Goal: Task Accomplishment & Management: Manage account settings

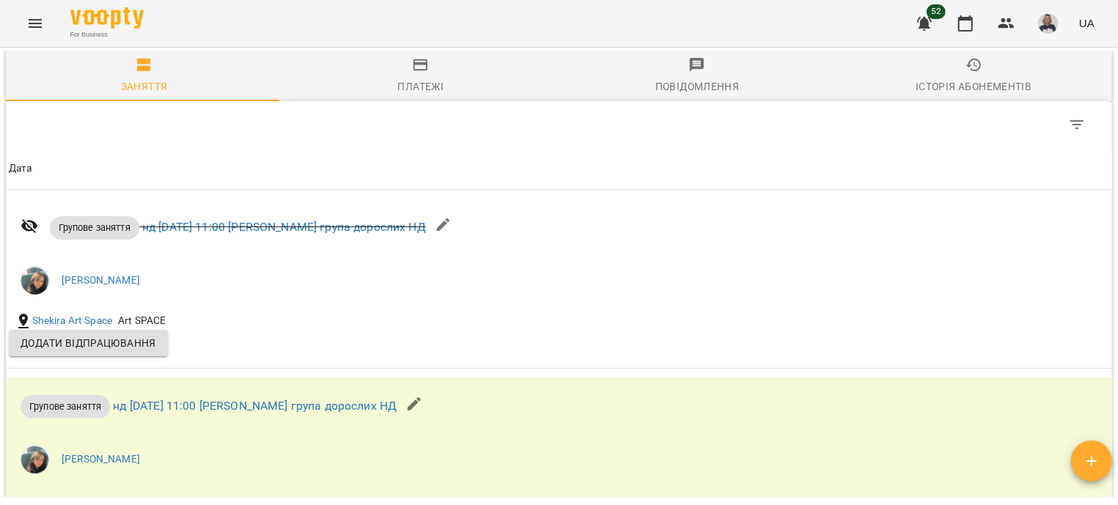
scroll to position [606, 0]
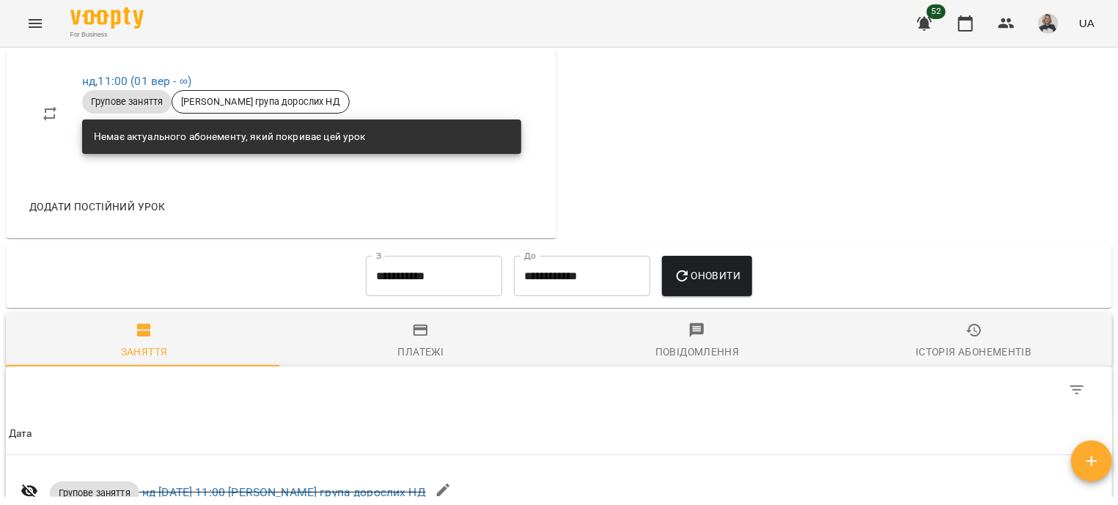
click at [388, 264] on input "**********" at bounding box center [434, 276] width 136 height 41
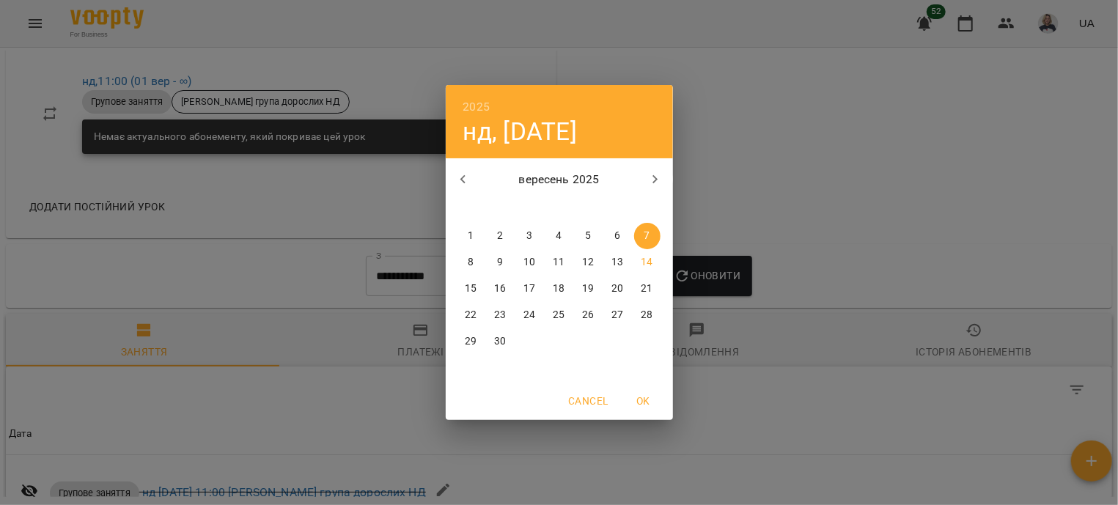
click at [896, 155] on div "2025 нд, вер 7 вересень 2025 пн вт ср чт пт сб нд 1 2 3 4 5 6 7 8 9 10 11 12 13…" at bounding box center [559, 252] width 1118 height 505
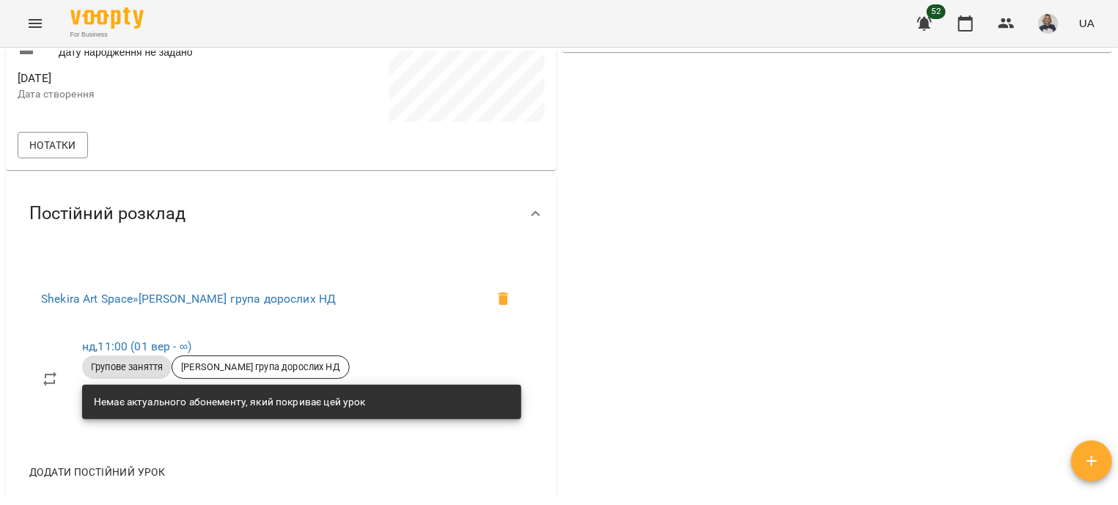
scroll to position [0, 0]
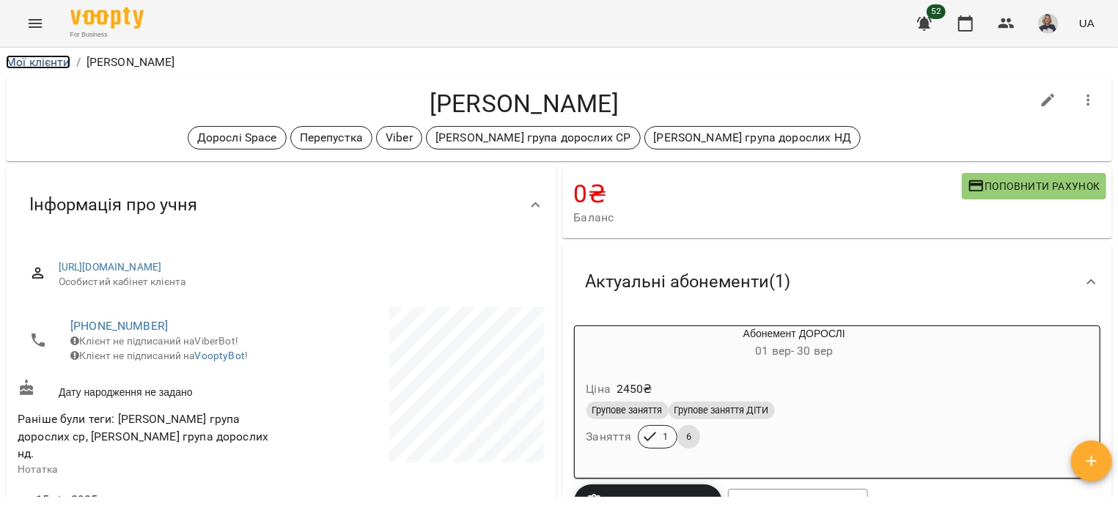
click at [31, 62] on link "Мої клієнти" at bounding box center [38, 62] width 65 height 14
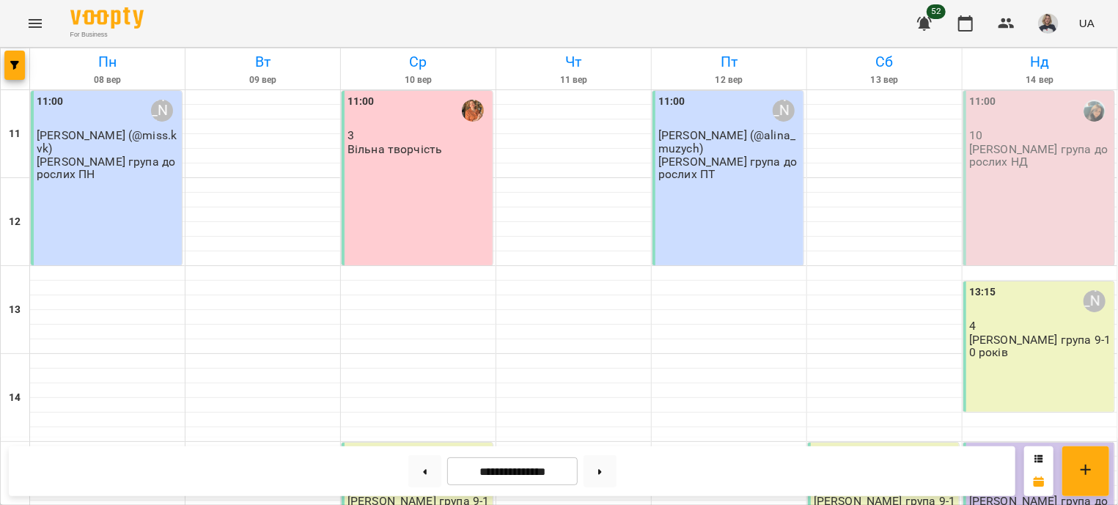
scroll to position [88, 0]
click at [1006, 140] on div "11:00 10 Оксана група дорослих НД" at bounding box center [1038, 178] width 151 height 174
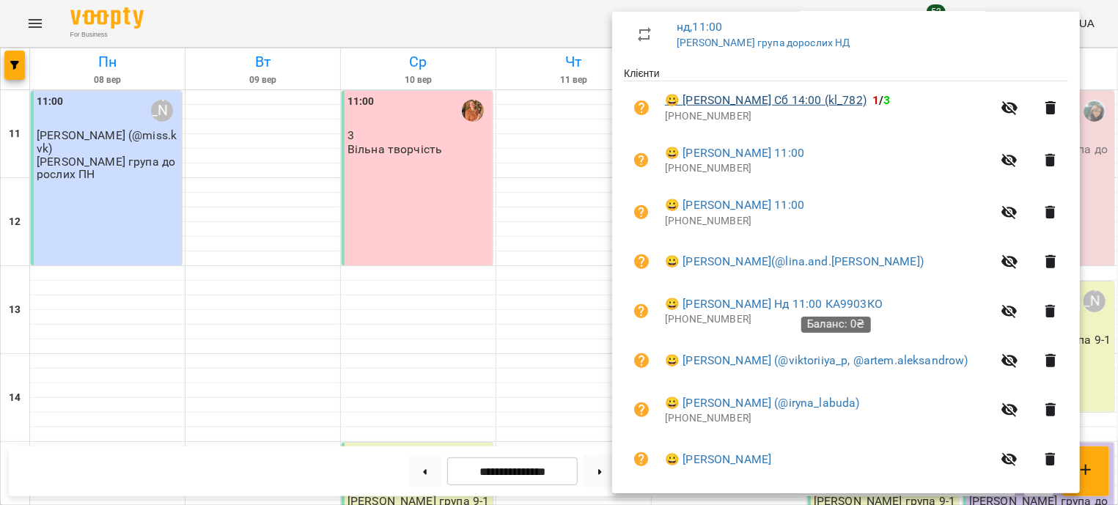
scroll to position [265, 0]
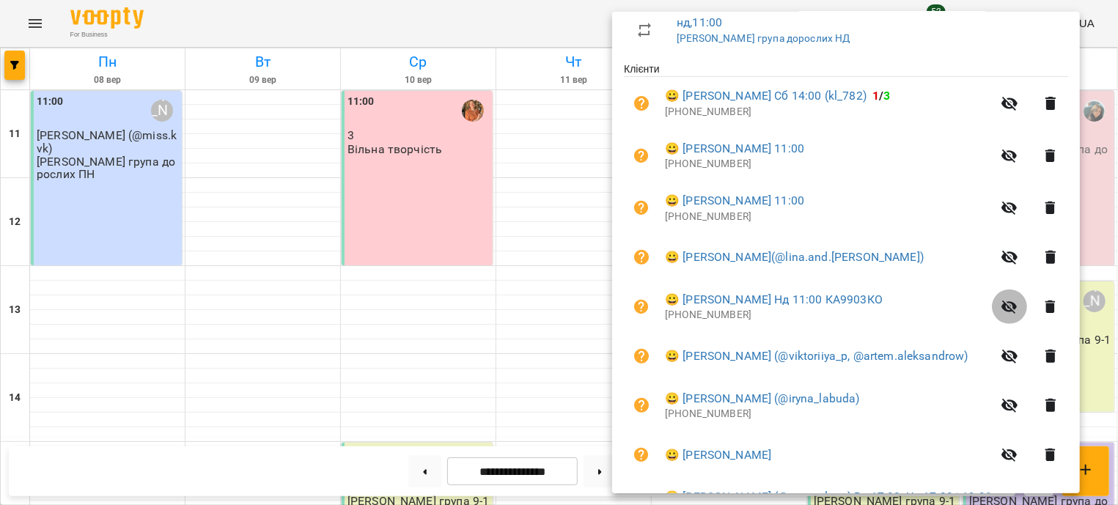
click at [1018, 308] on icon "button" at bounding box center [1010, 307] width 18 height 18
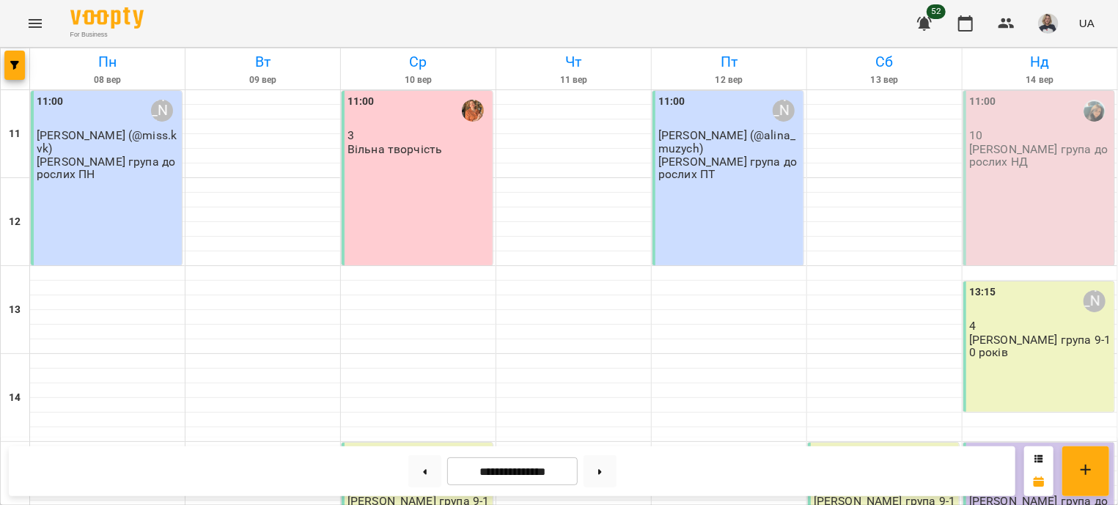
scroll to position [0, 0]
click at [1041, 208] on div "11:00 10 Оксана група дорослих НД" at bounding box center [1038, 178] width 151 height 174
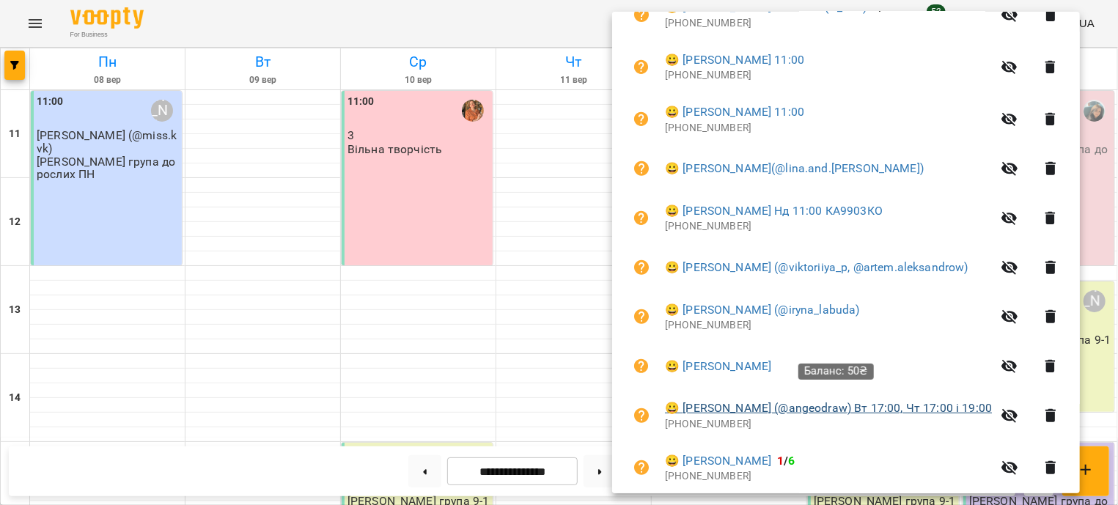
scroll to position [428, 0]
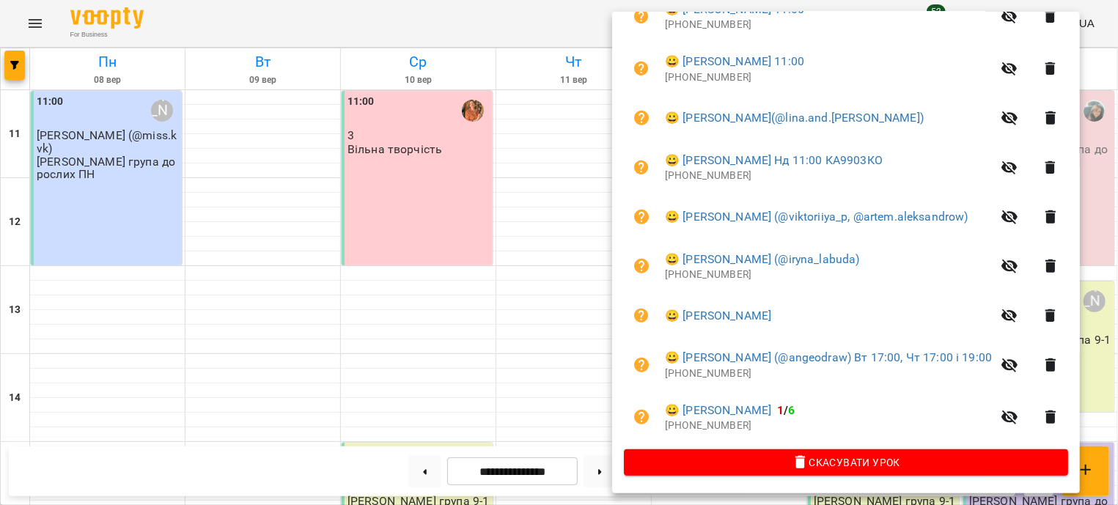
click at [575, 317] on div at bounding box center [559, 252] width 1118 height 505
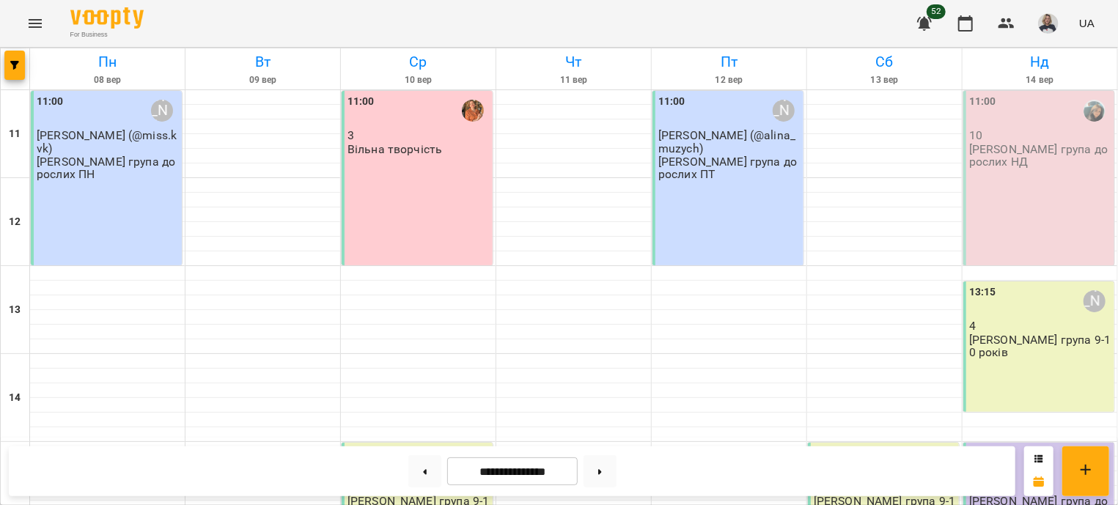
click at [1072, 344] on div "13:15 Іра Дудка 4 Іра група 9-10 років" at bounding box center [1040, 321] width 142 height 75
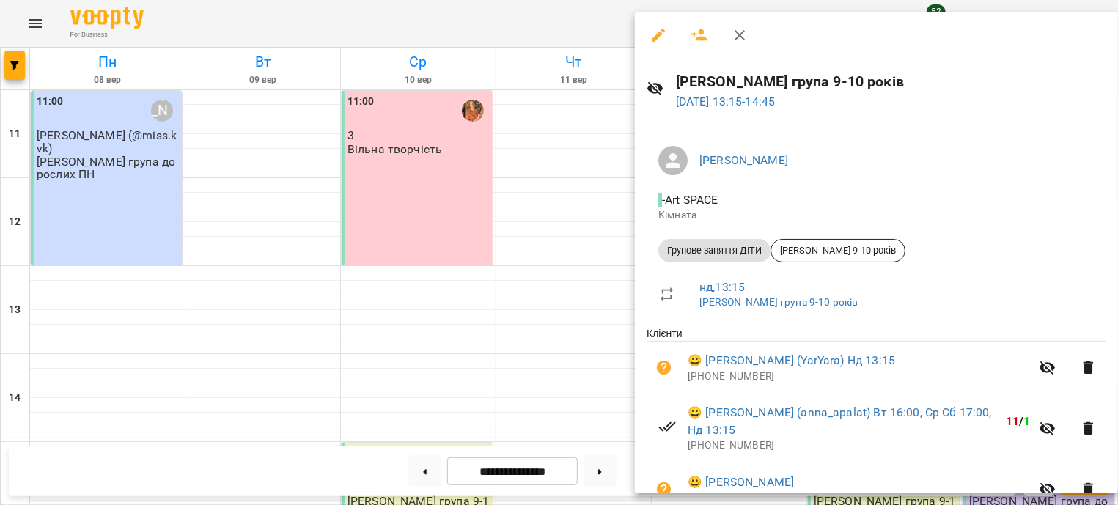
scroll to position [88, 0]
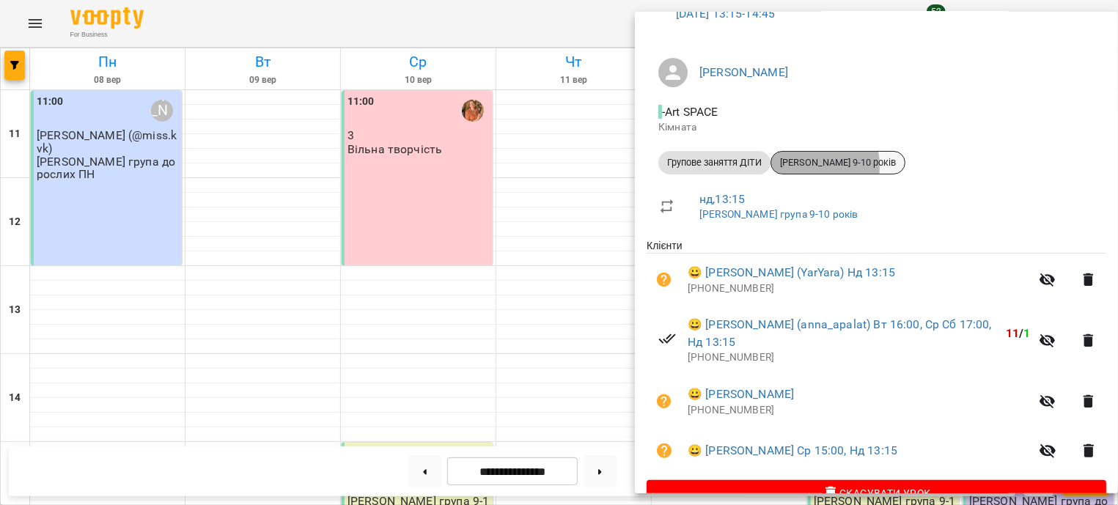
click at [814, 166] on span "Іра Дудка 9-10 років" at bounding box center [837, 162] width 133 height 13
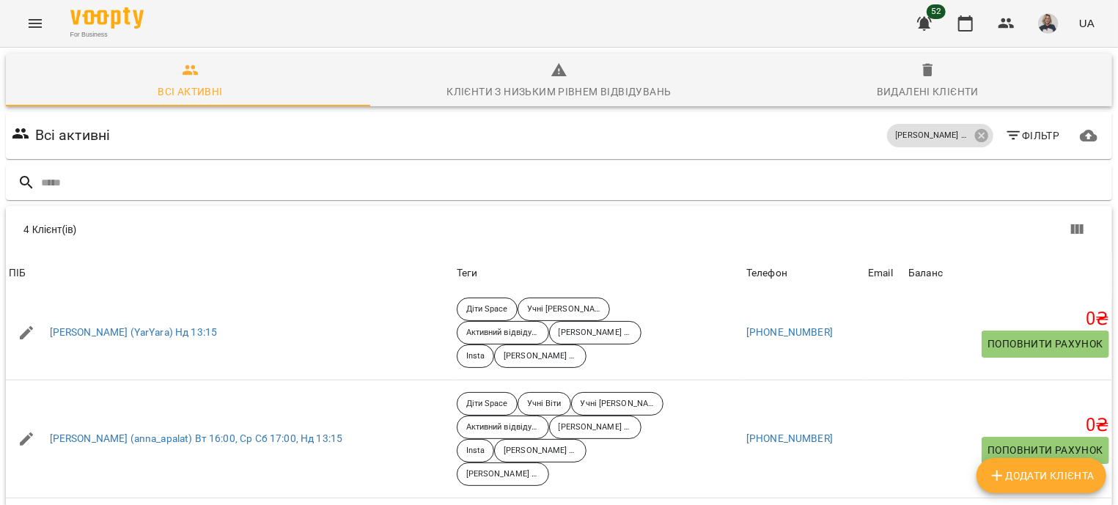
scroll to position [12, 0]
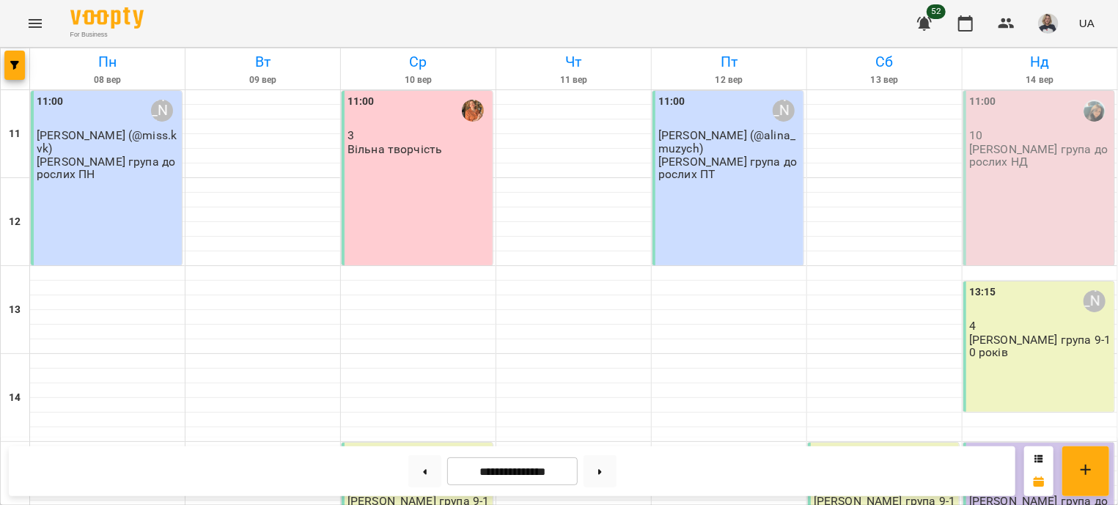
scroll to position [265, 0]
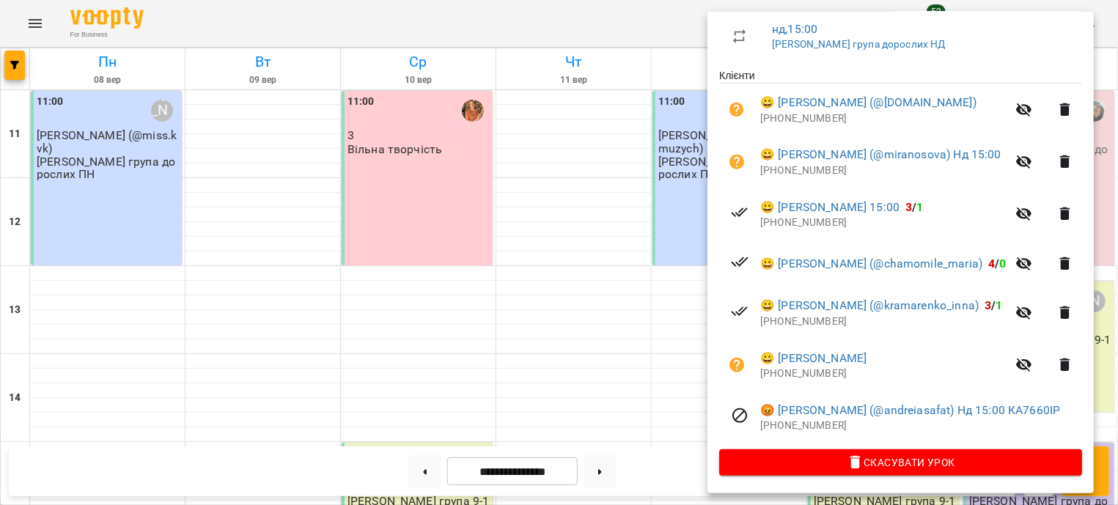
click at [697, 215] on div at bounding box center [559, 252] width 1118 height 505
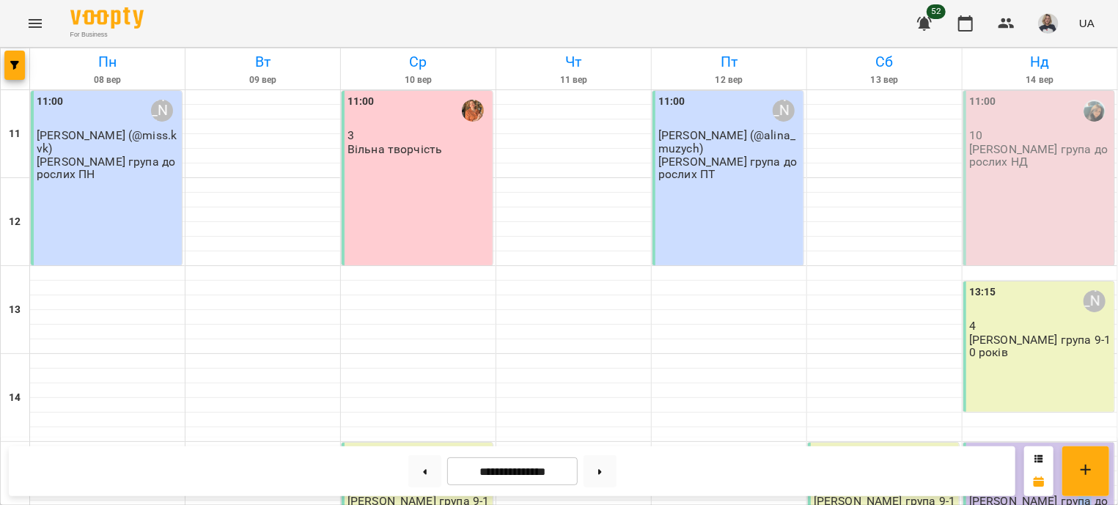
drag, startPoint x: 1060, startPoint y: 257, endPoint x: 1069, endPoint y: 257, distance: 9.5
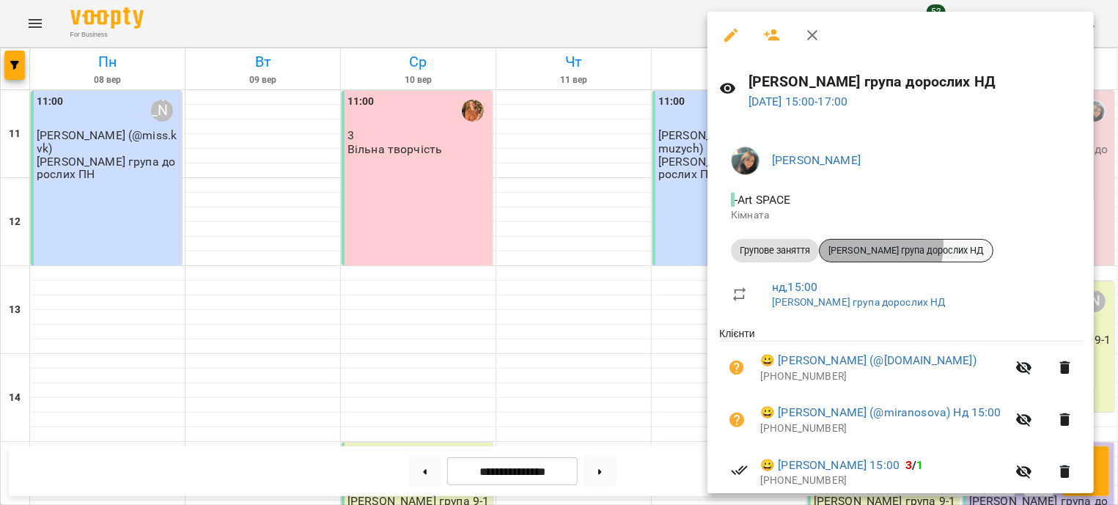
click at [855, 245] on span "[PERSON_NAME] група дорослих НД" at bounding box center [905, 250] width 173 height 13
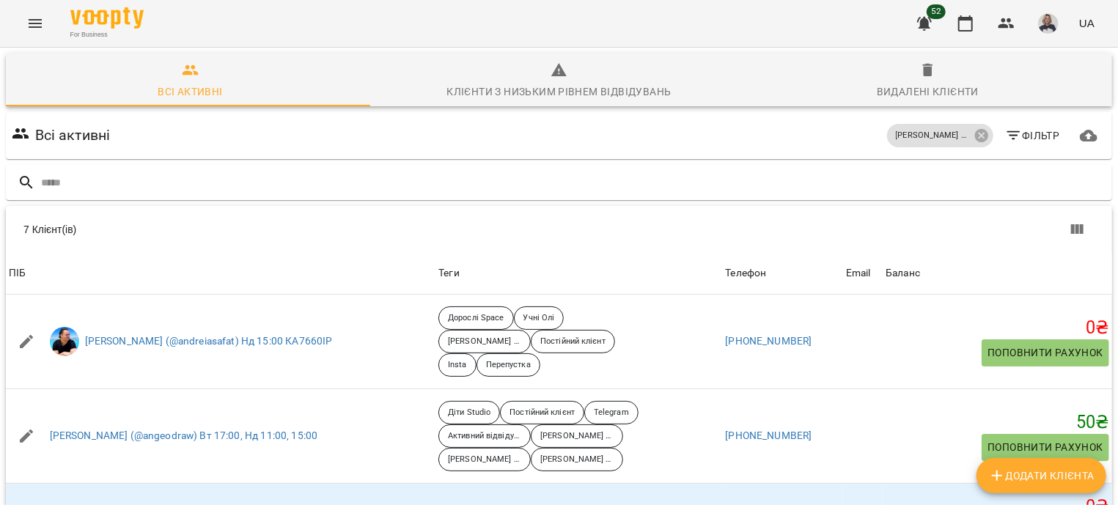
scroll to position [146, 0]
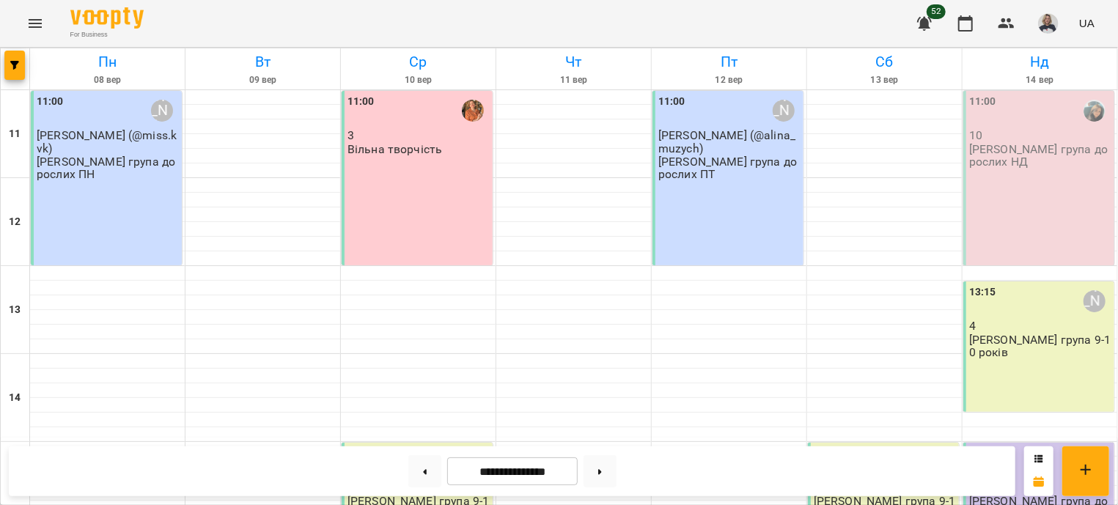
scroll to position [177, 0]
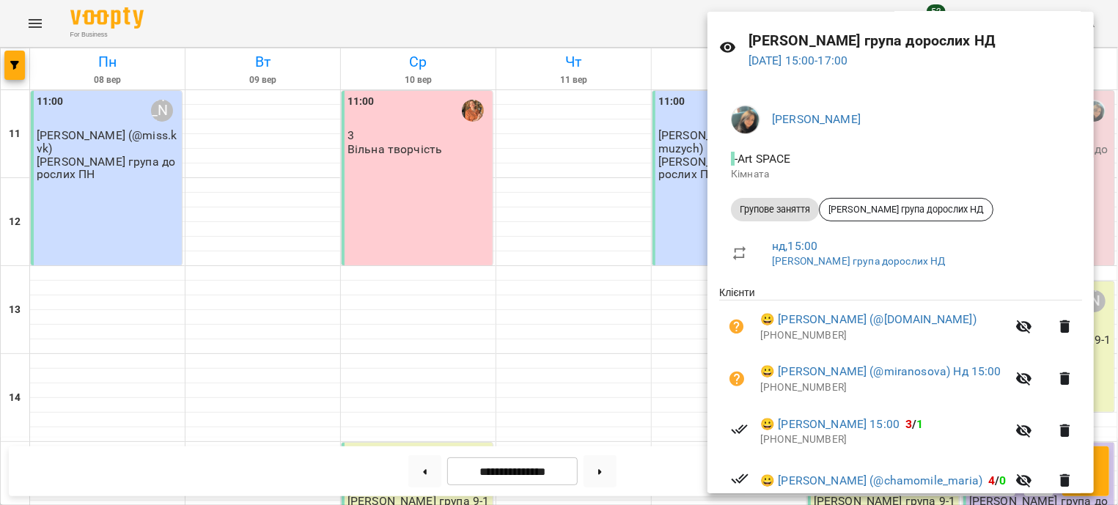
scroll to position [0, 0]
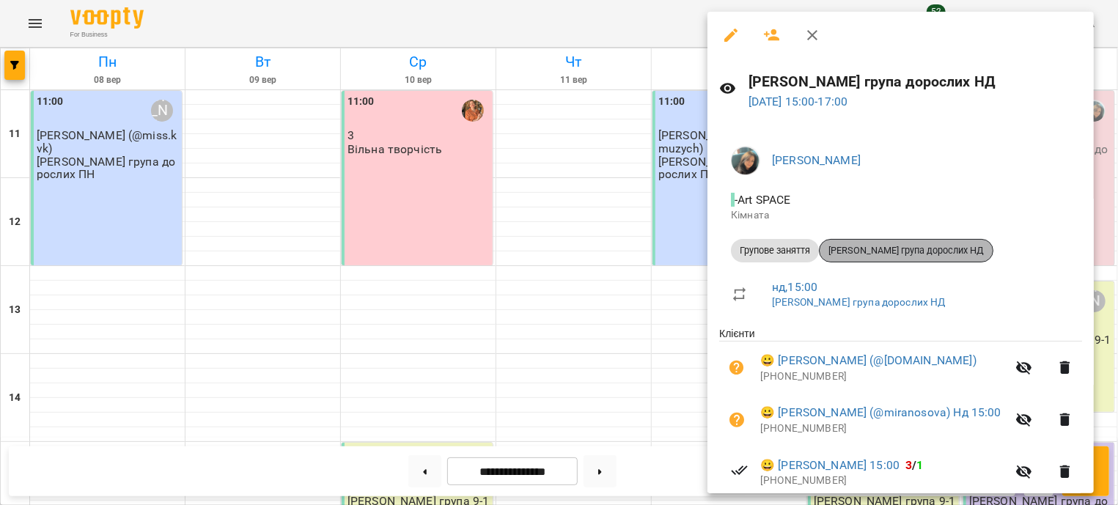
click at [907, 246] on span "[PERSON_NAME] група дорослих НД" at bounding box center [905, 250] width 173 height 13
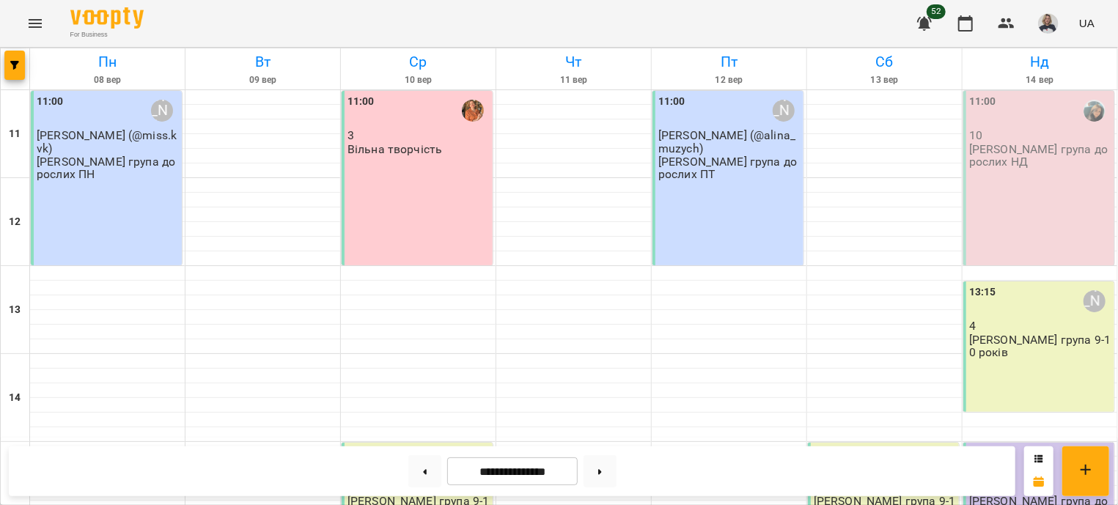
scroll to position [353, 0]
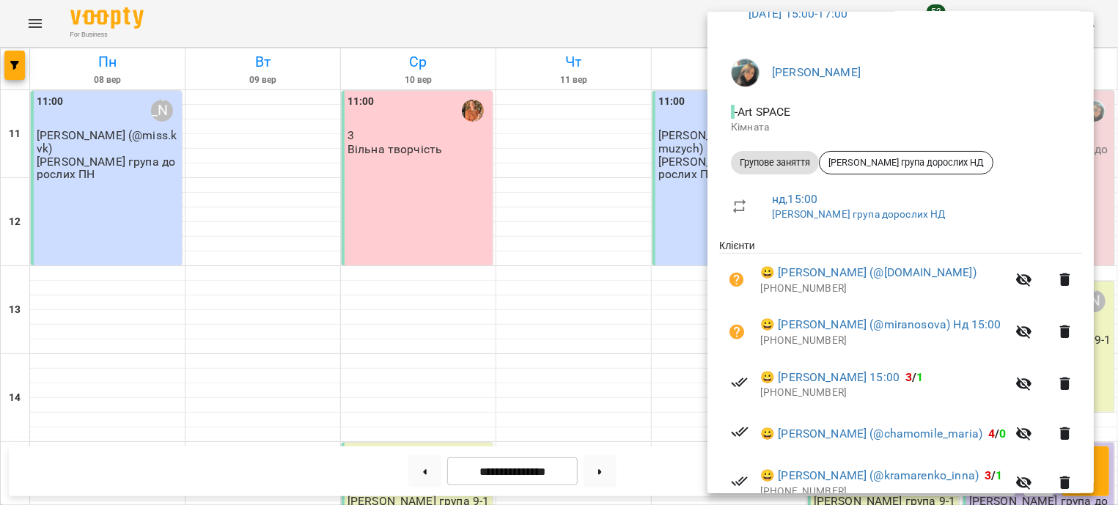
scroll to position [265, 0]
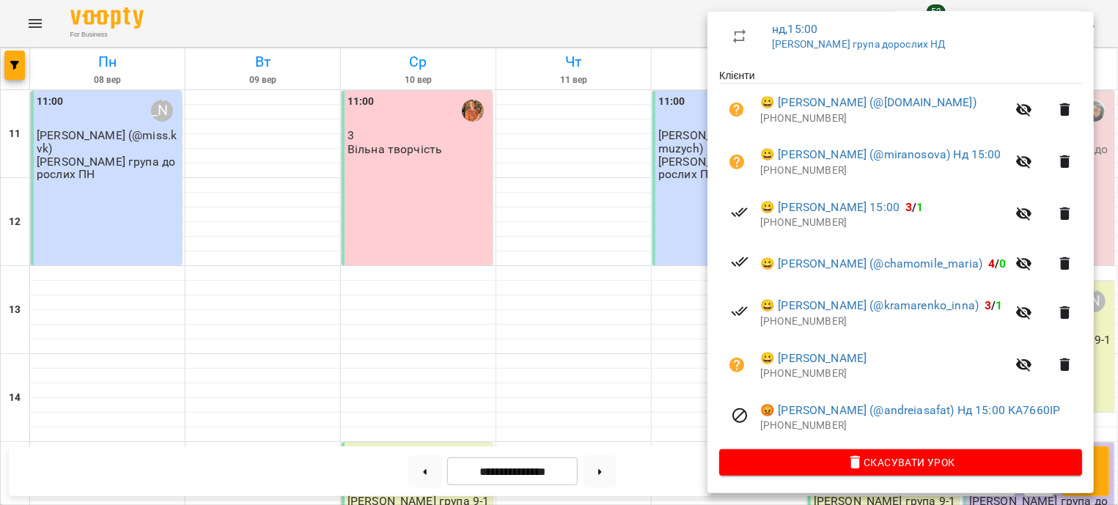
click at [575, 159] on div at bounding box center [559, 252] width 1118 height 505
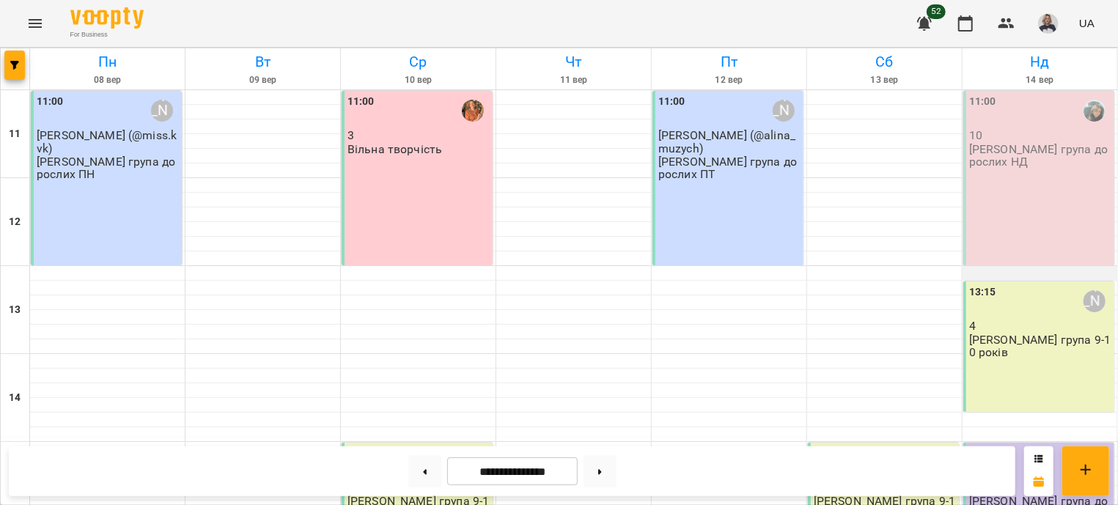
scroll to position [177, 0]
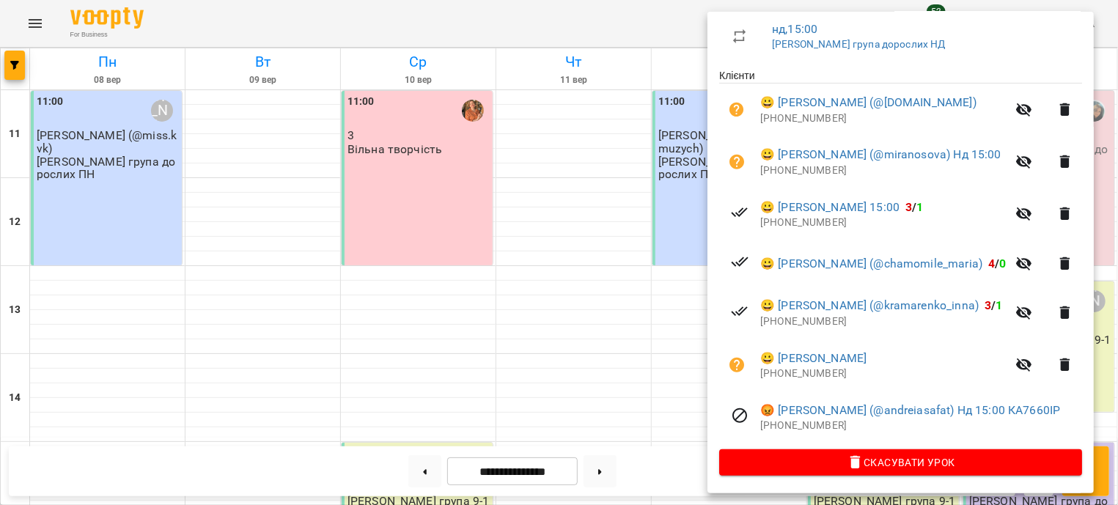
scroll to position [295, 0]
drag, startPoint x: 710, startPoint y: 229, endPoint x: 661, endPoint y: 217, distance: 50.5
click at [707, 217] on div "Оля група дорослих НД 14 вер 2025 15:00 - 17:00 Гумінська Оля - Art SPACE Кімна…" at bounding box center [900, 124] width 386 height 740
click at [661, 217] on div at bounding box center [559, 252] width 1118 height 505
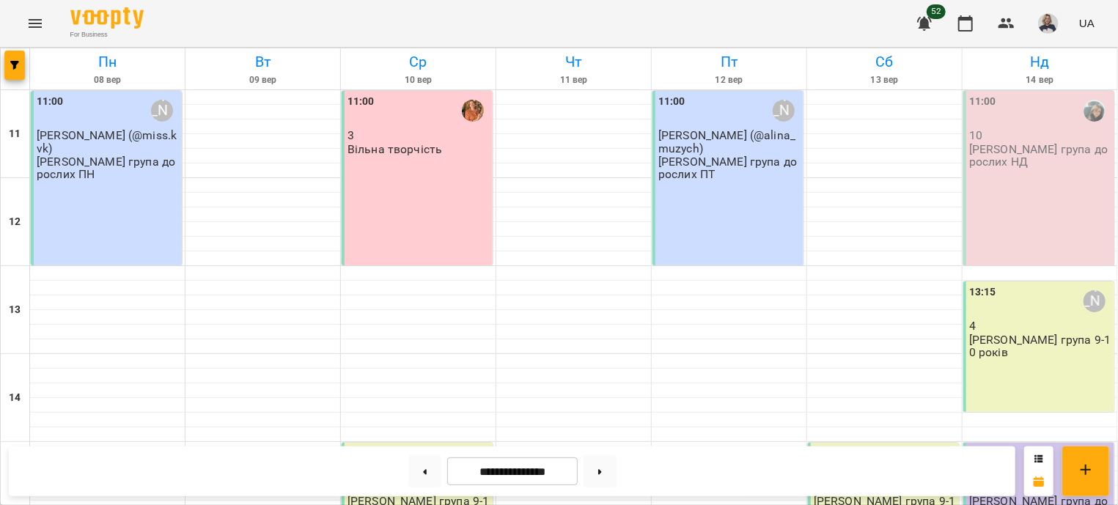
scroll to position [442, 0]
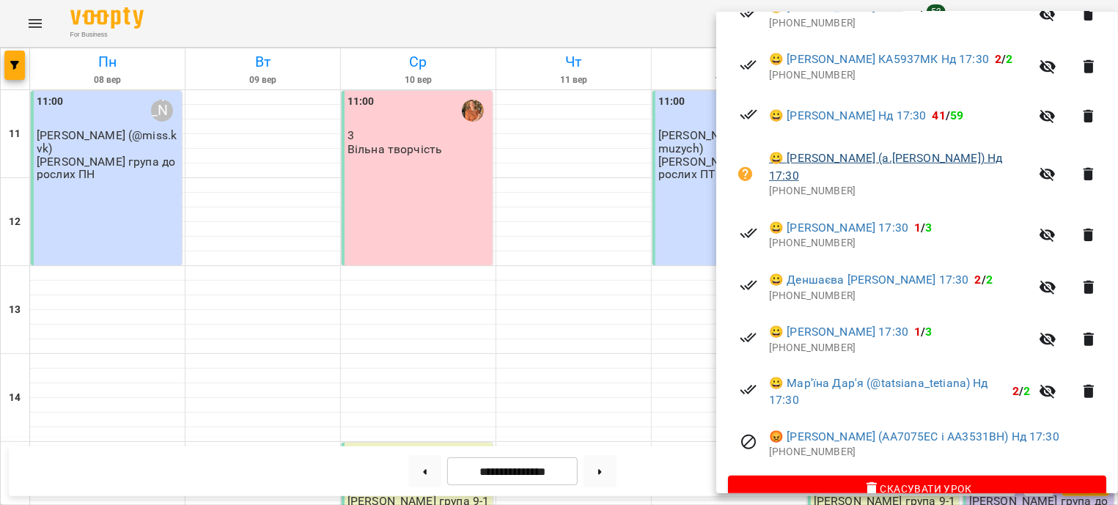
scroll to position [381, 0]
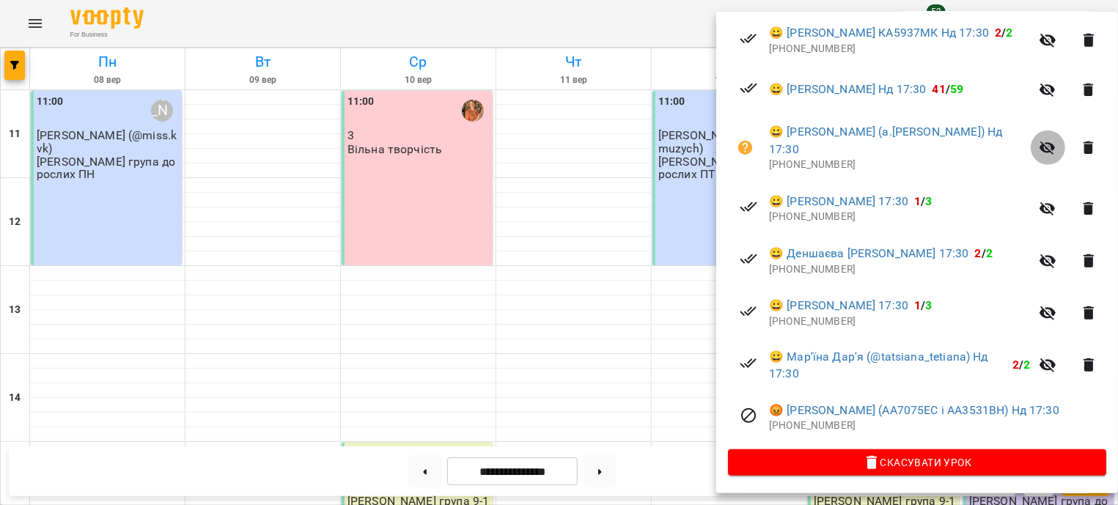
click at [1041, 152] on icon "button" at bounding box center [1048, 148] width 18 height 18
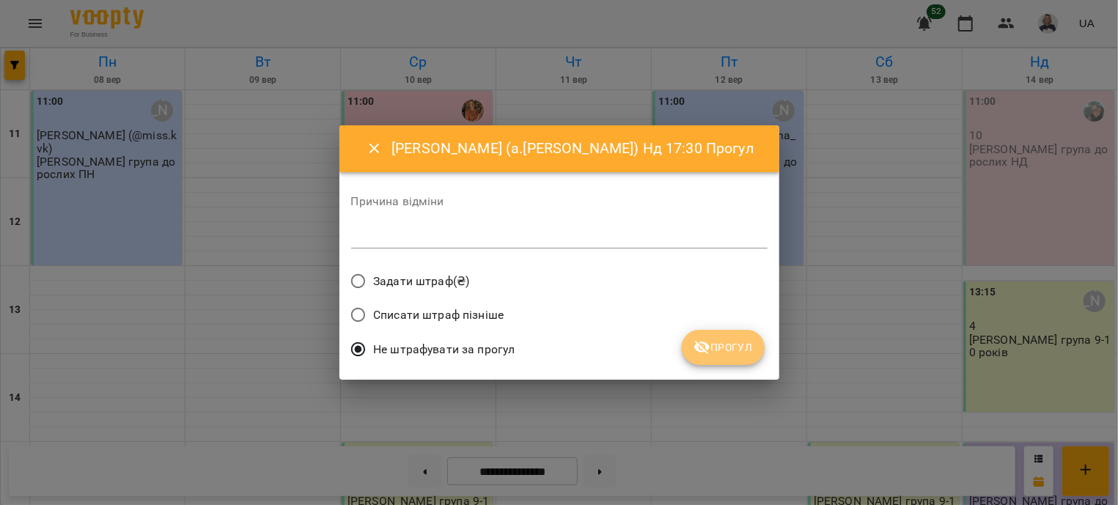
click at [723, 344] on span "Прогул" at bounding box center [722, 348] width 59 height 18
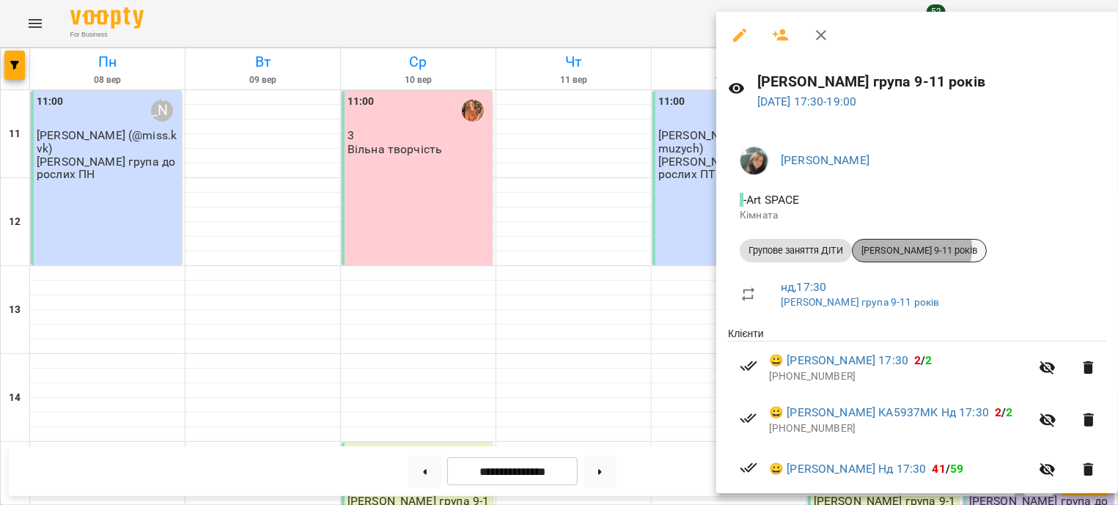
click at [913, 248] on span "[PERSON_NAME] 9-11 років" at bounding box center [918, 250] width 133 height 13
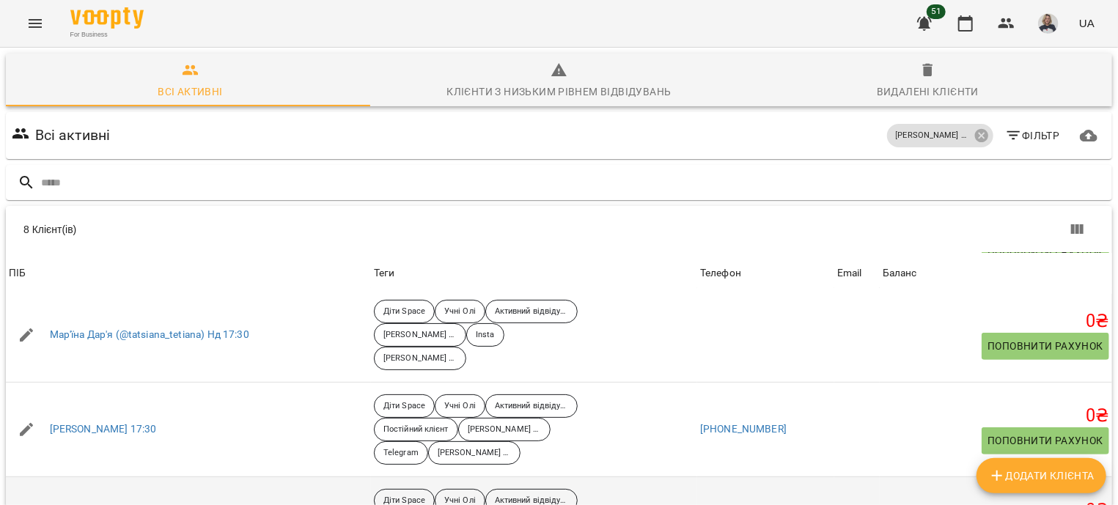
scroll to position [391, 0]
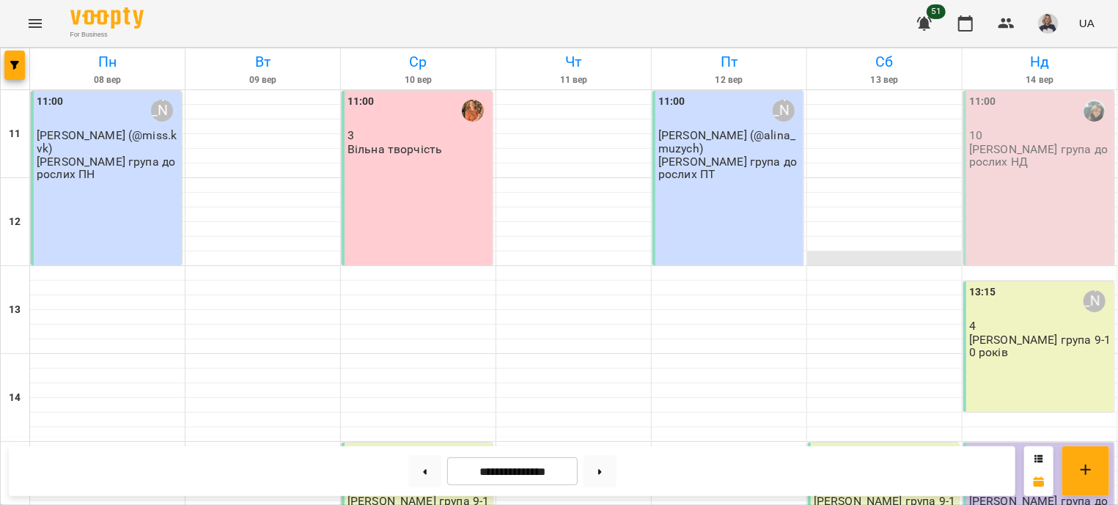
scroll to position [265, 0]
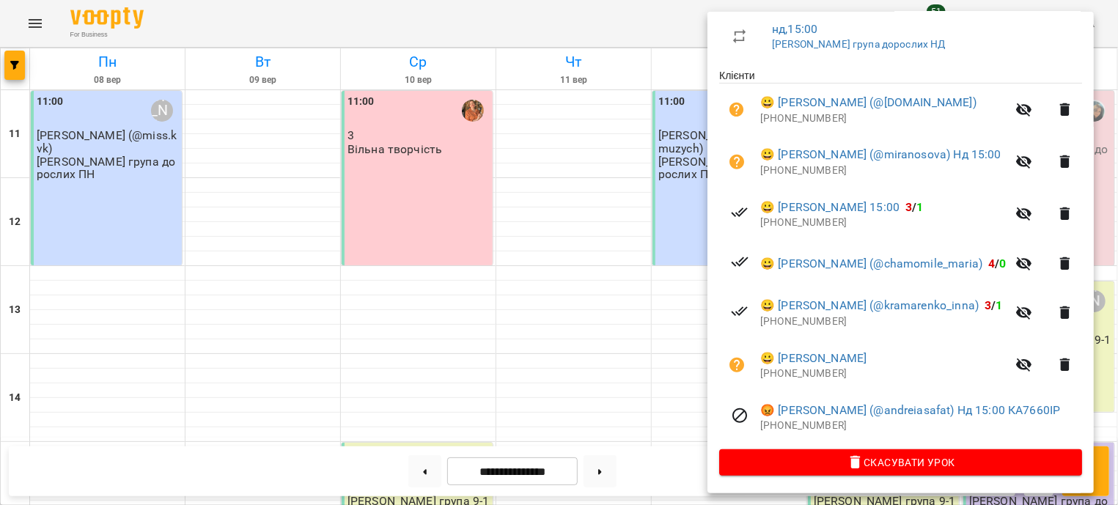
scroll to position [295, 0]
click at [668, 168] on div at bounding box center [559, 252] width 1118 height 505
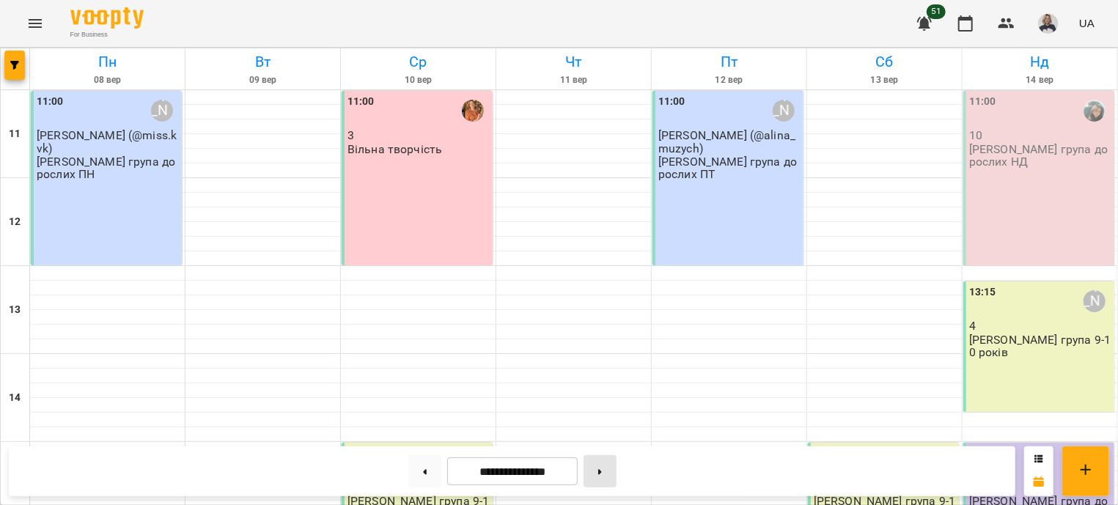
click at [611, 479] on button at bounding box center [599, 471] width 33 height 32
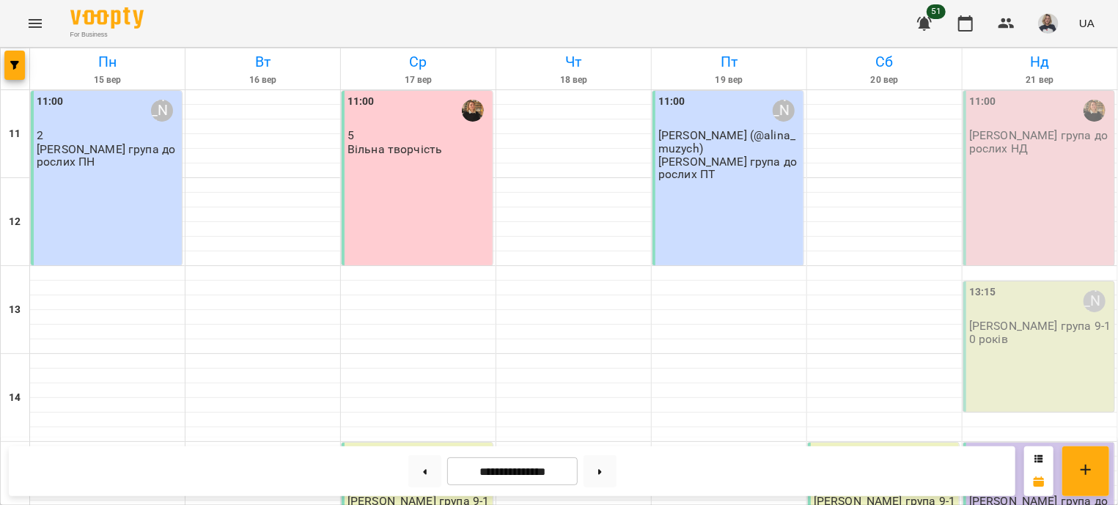
scroll to position [177, 0]
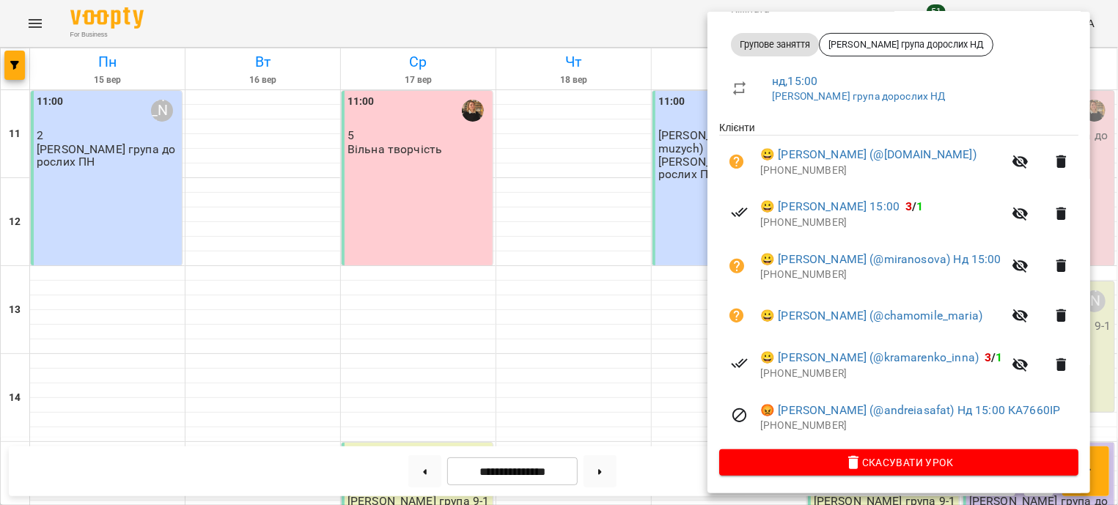
scroll to position [242, 0]
click at [539, 222] on div at bounding box center [559, 252] width 1118 height 505
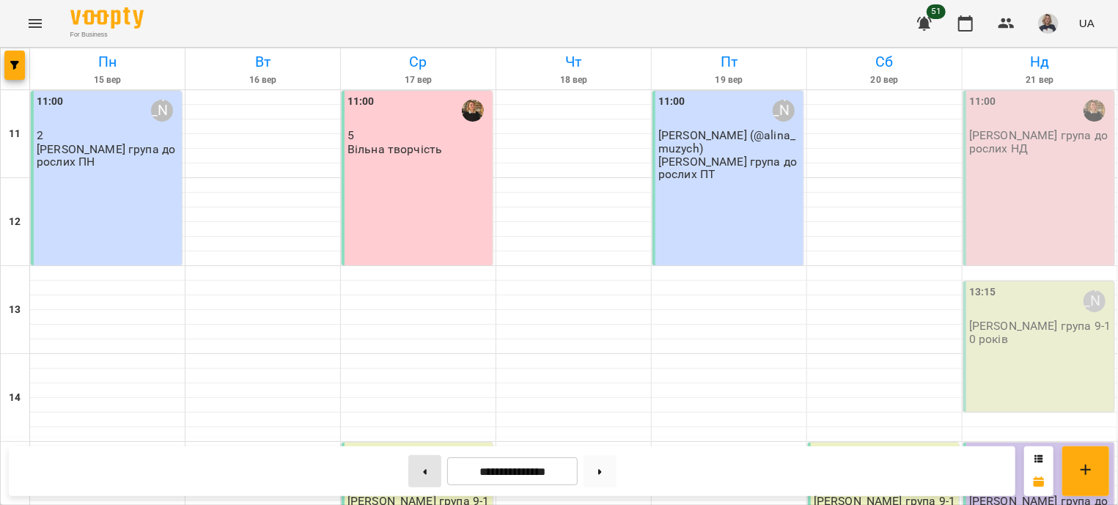
click at [419, 476] on button at bounding box center [424, 471] width 33 height 32
type input "**********"
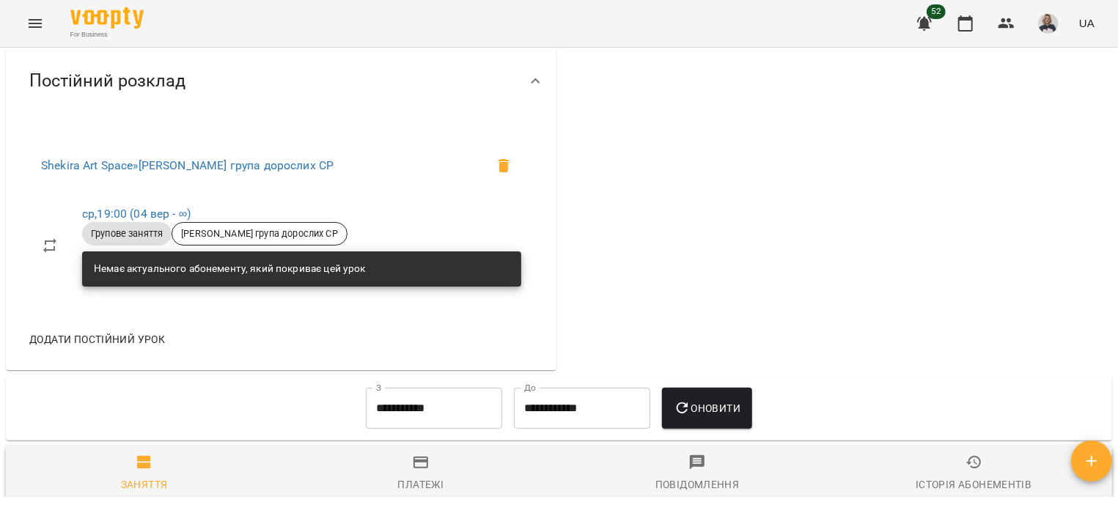
scroll to position [585, 0]
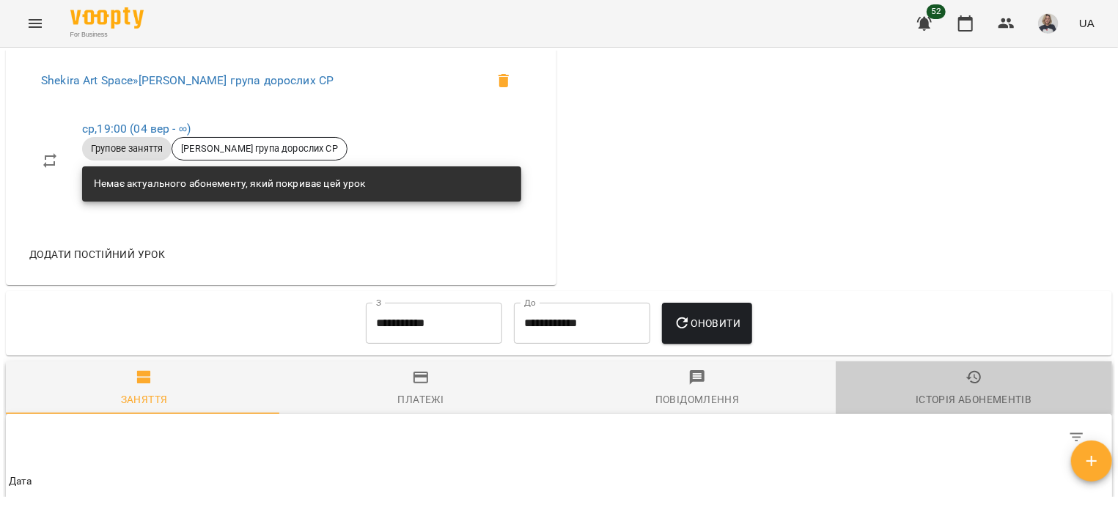
click at [968, 408] on div "Історія абонементів" at bounding box center [973, 400] width 116 height 18
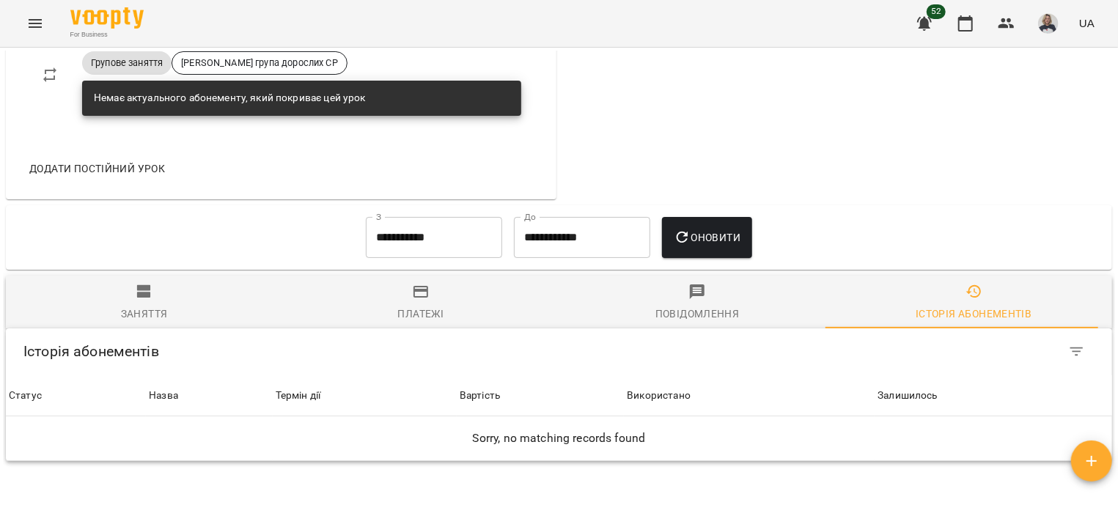
scroll to position [762, 0]
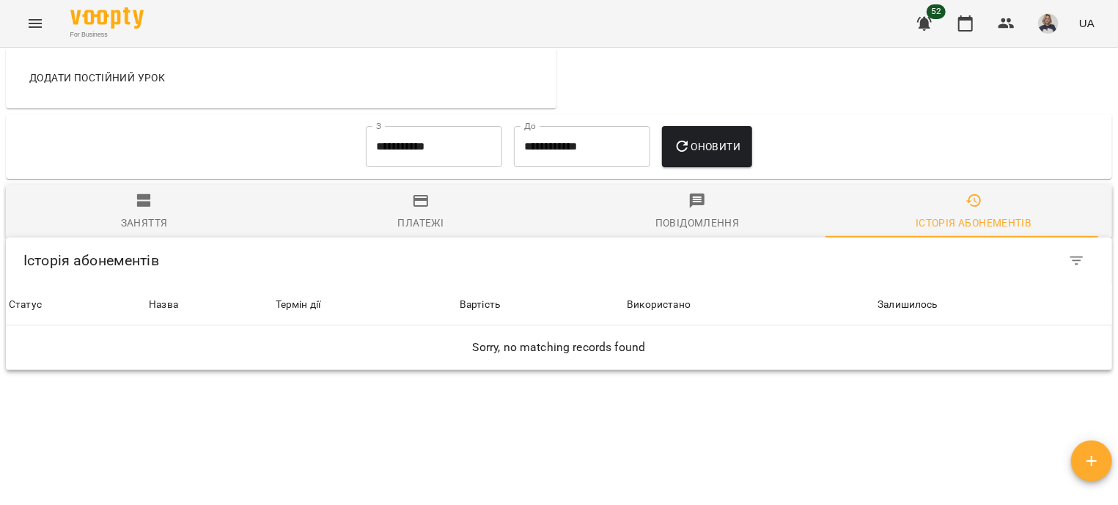
click at [413, 161] on input "**********" at bounding box center [434, 146] width 136 height 41
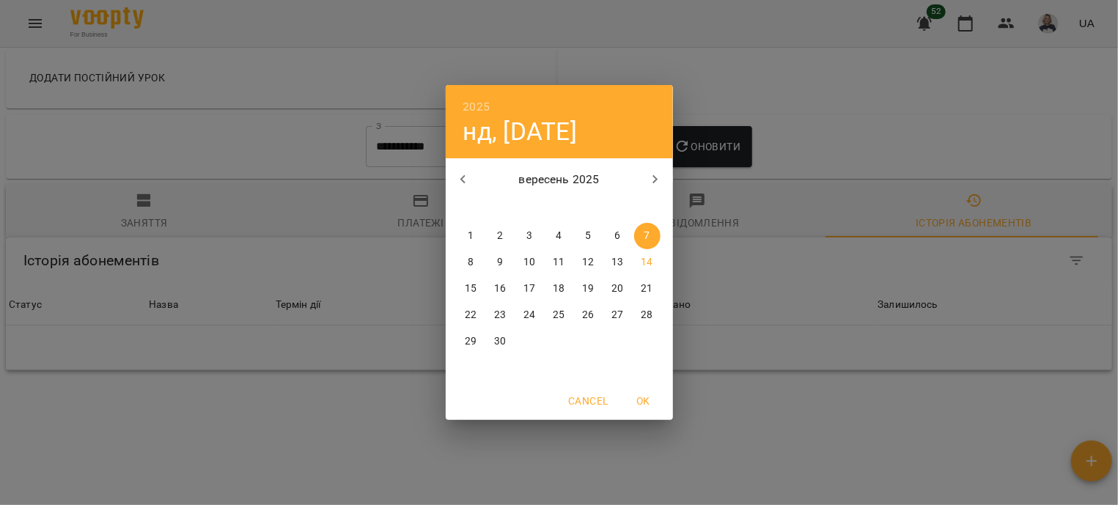
click at [457, 170] on button "button" at bounding box center [463, 179] width 35 height 35
click at [644, 240] on p "1" at bounding box center [647, 236] width 6 height 15
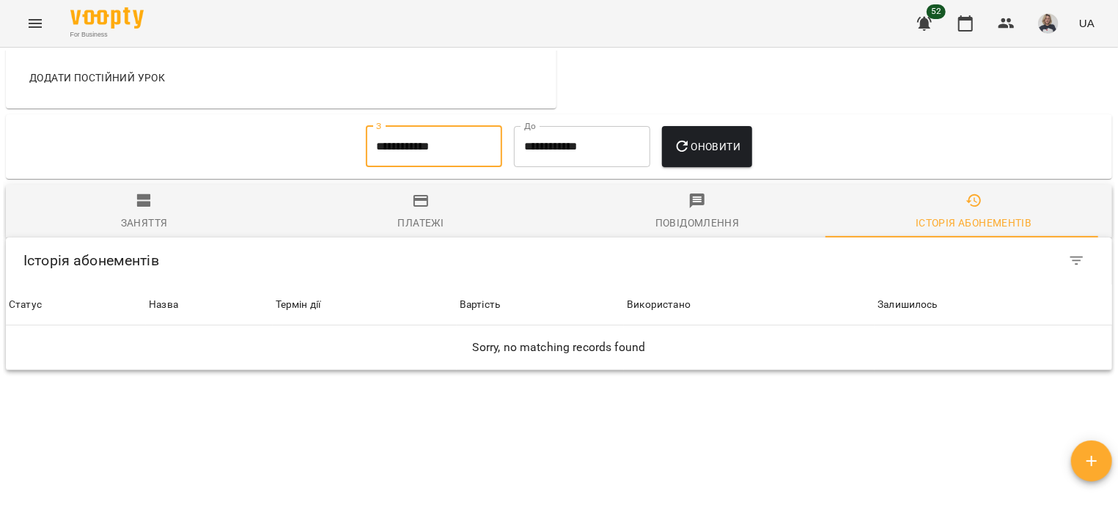
type input "**********"
click at [691, 153] on icon "button" at bounding box center [683, 147] width 18 height 18
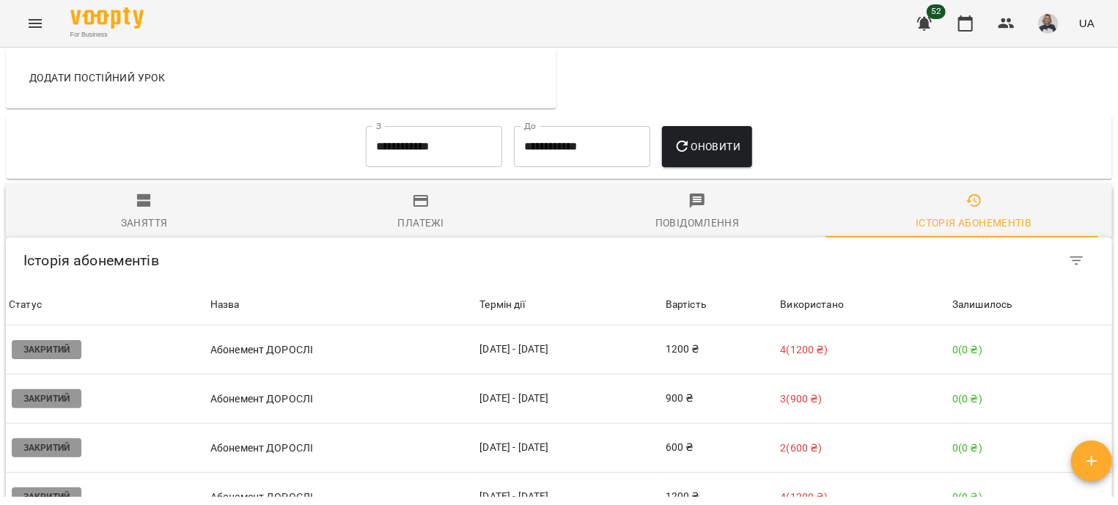
scroll to position [726, 0]
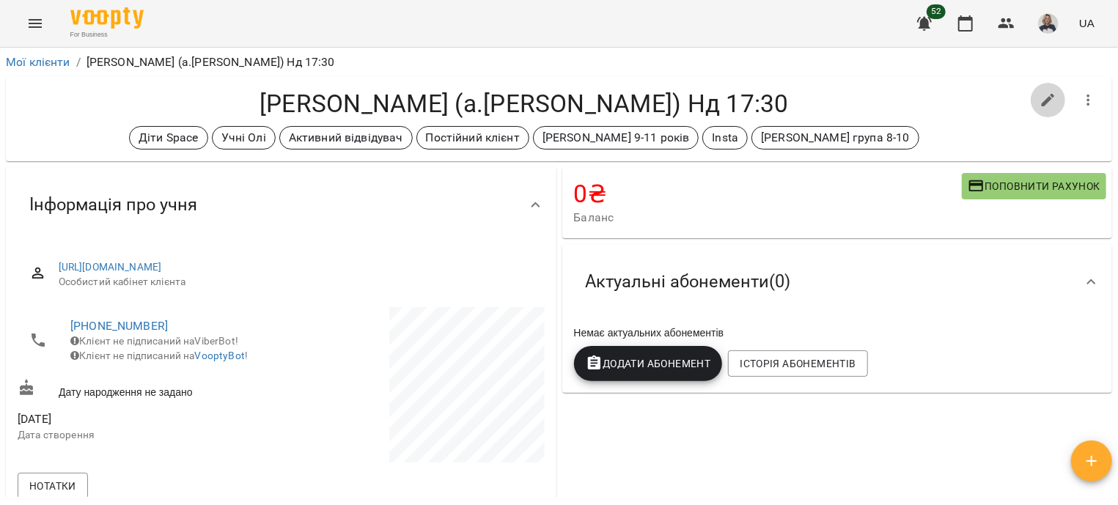
click at [1042, 101] on icon "button" at bounding box center [1048, 100] width 13 height 13
select select "**"
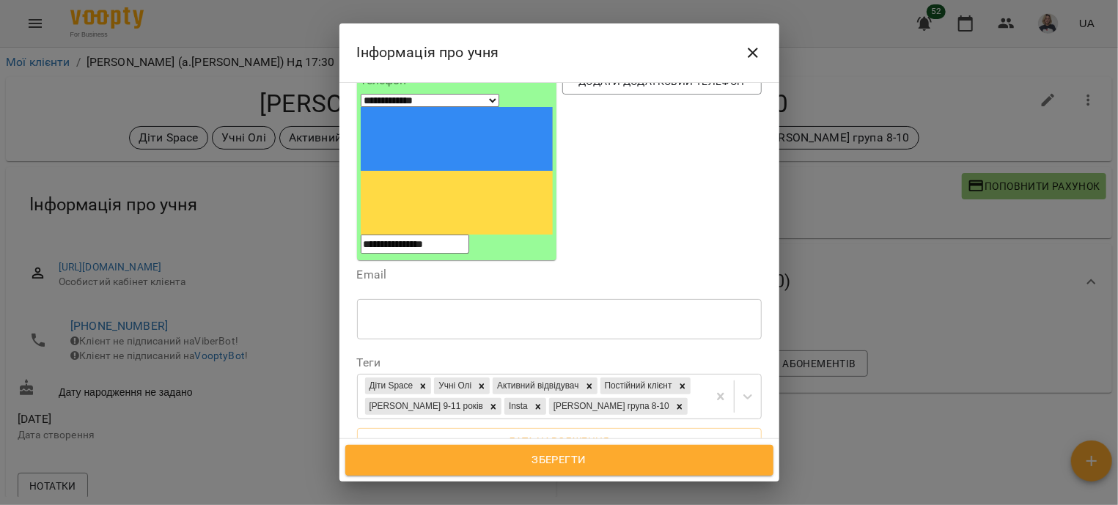
scroll to position [177, 0]
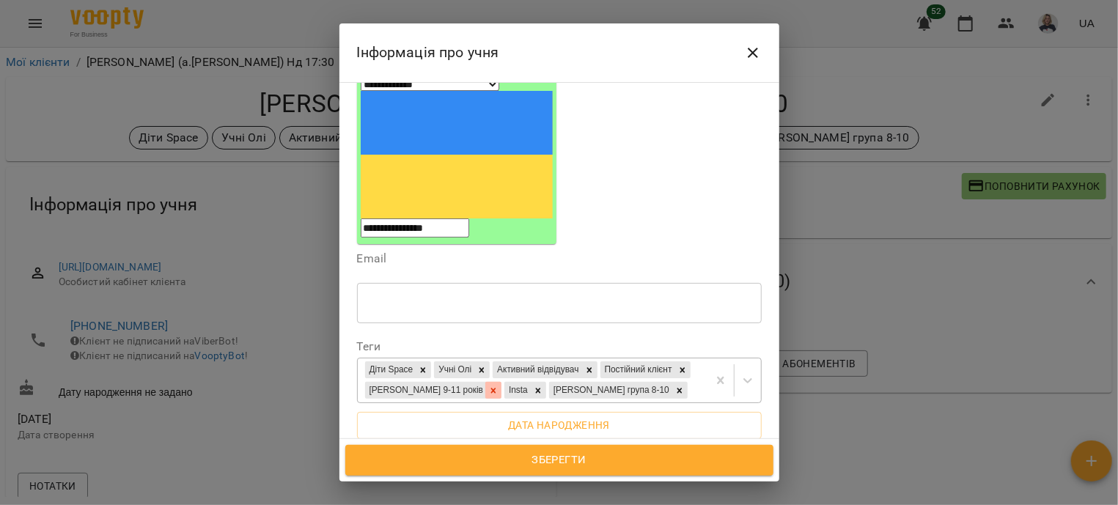
click at [498, 386] on icon at bounding box center [493, 391] width 10 height 10
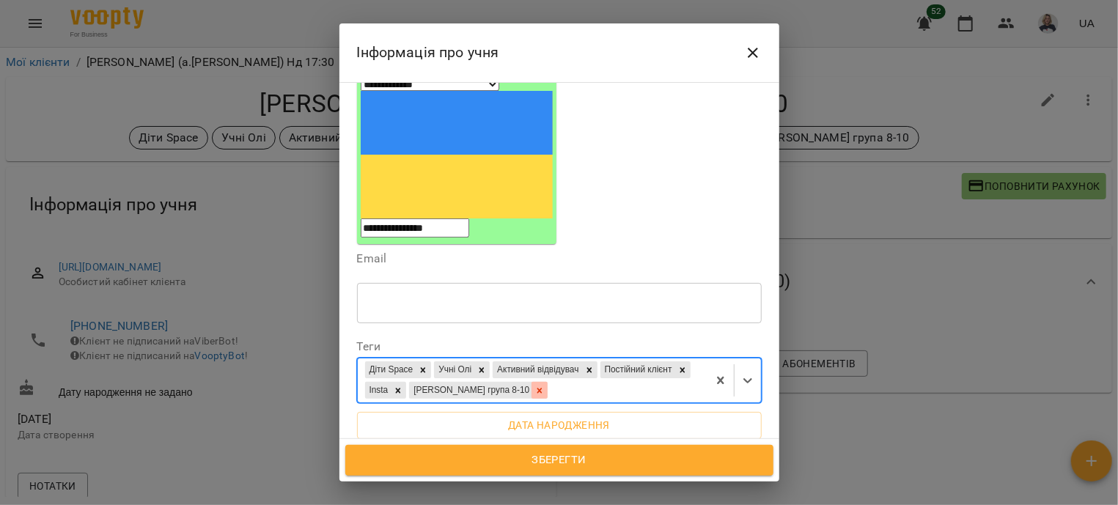
click at [545, 386] on icon at bounding box center [539, 391] width 10 height 10
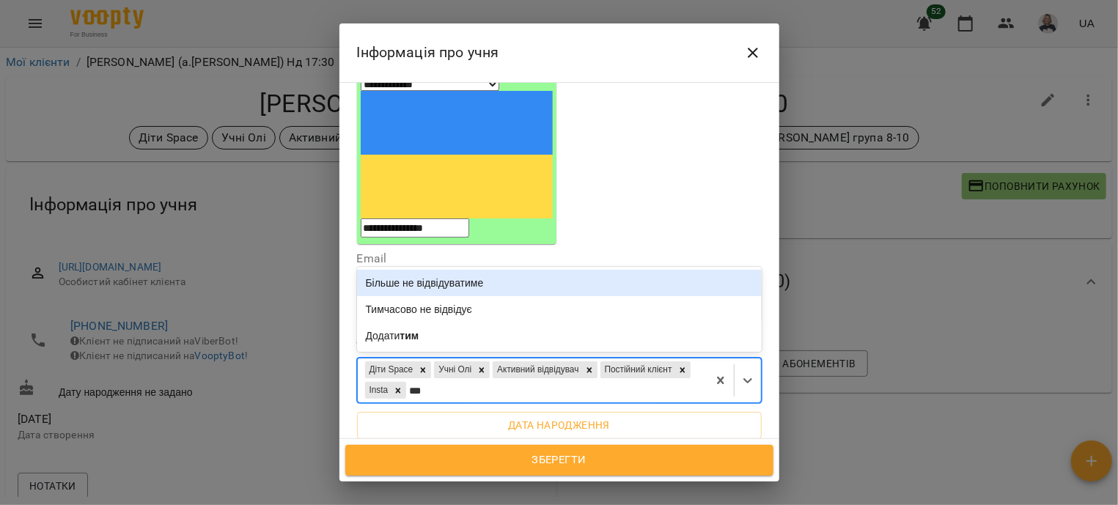
type input "***"
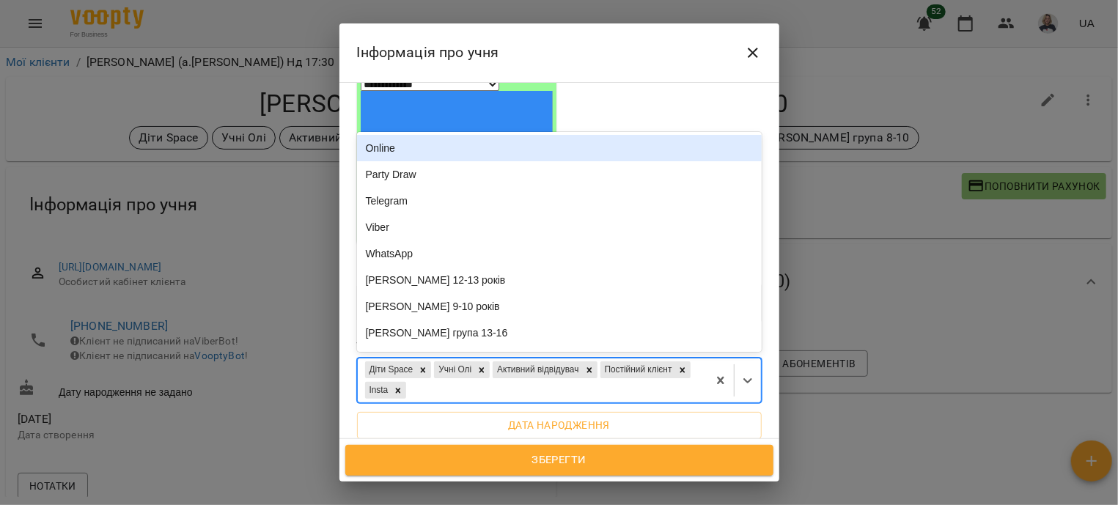
click at [528, 358] on div "Діти Space Учні Олі Активний відвідувач Постійний клієнт Insta" at bounding box center [533, 380] width 350 height 44
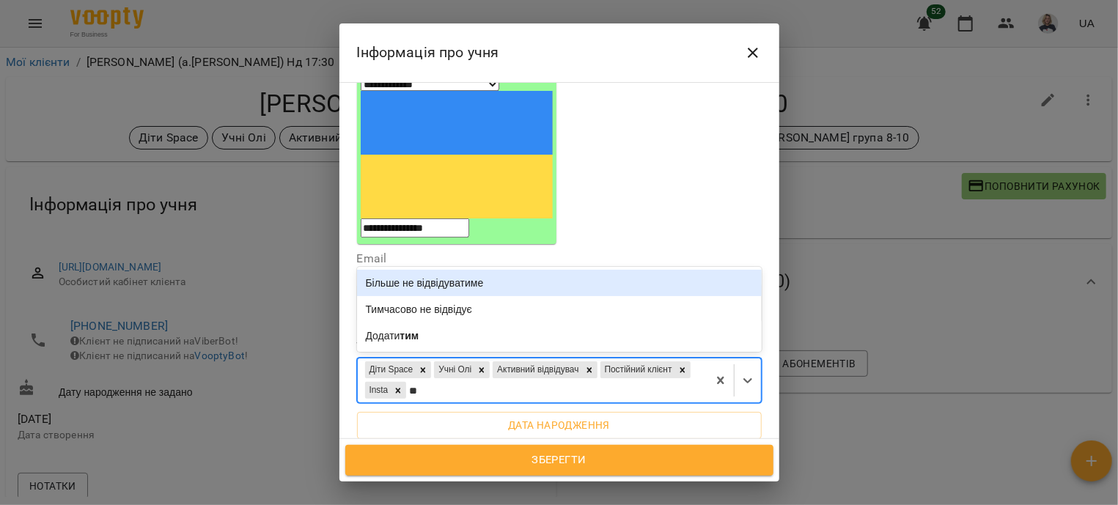
type input "***"
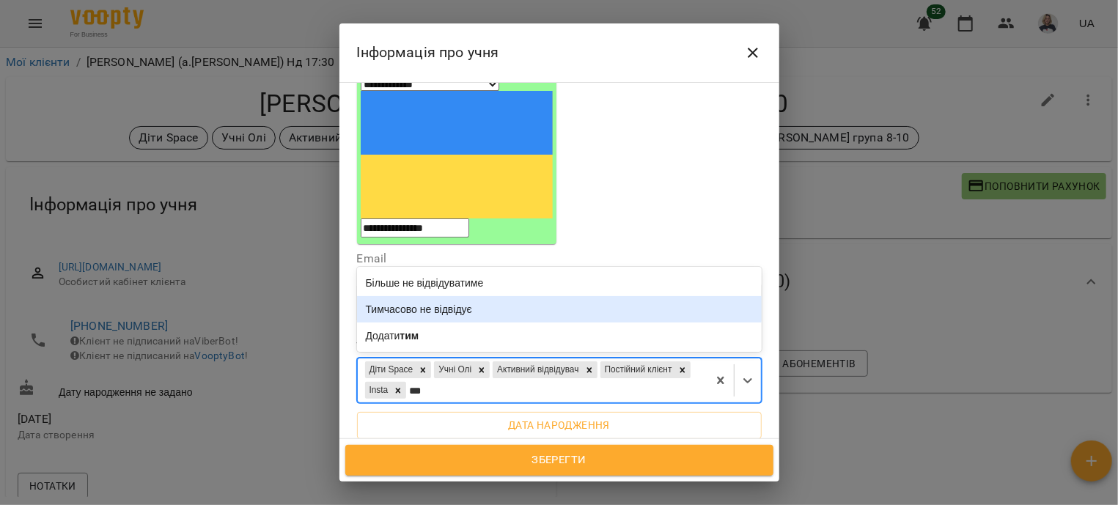
click at [472, 296] on div "Тимчасово не відвідує" at bounding box center [559, 309] width 405 height 26
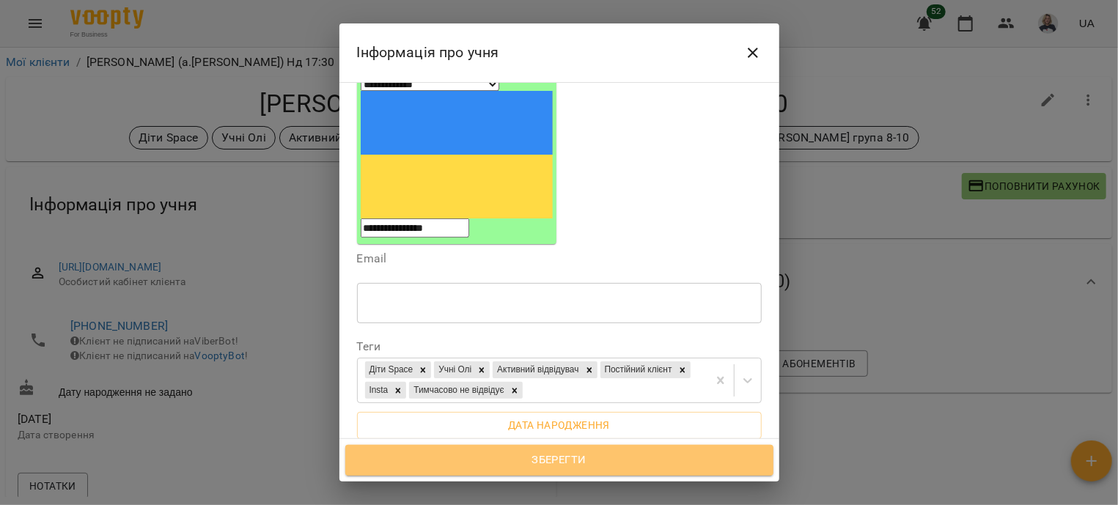
click at [565, 456] on span "Зберегти" at bounding box center [559, 460] width 396 height 19
